Goal: Book appointment/travel/reservation

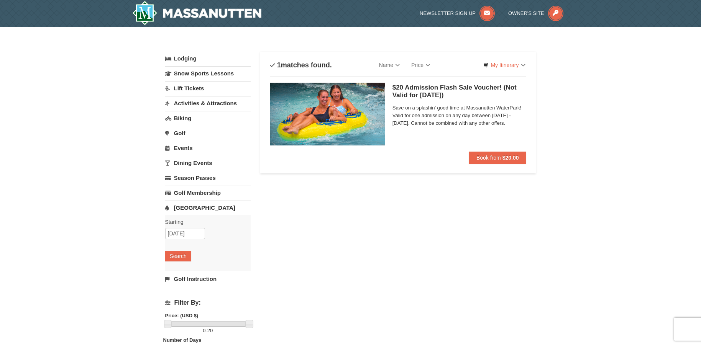
click at [362, 217] on div "Lodging Arrival Please format dates MM/DD/YYYY 09/08/2025 Departure Please form…" at bounding box center [350, 253] width 371 height 402
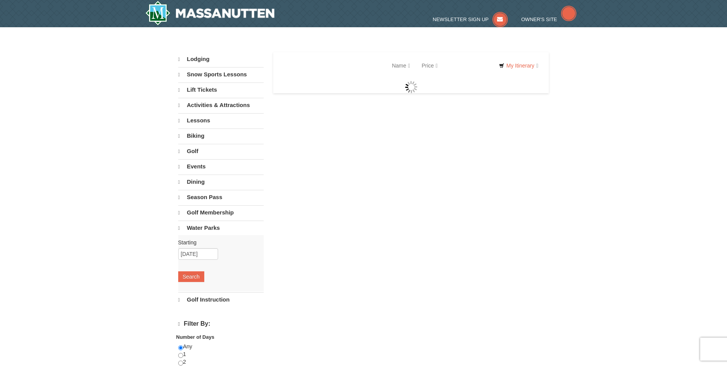
select select "9"
